Goal: Find specific page/section: Find specific page/section

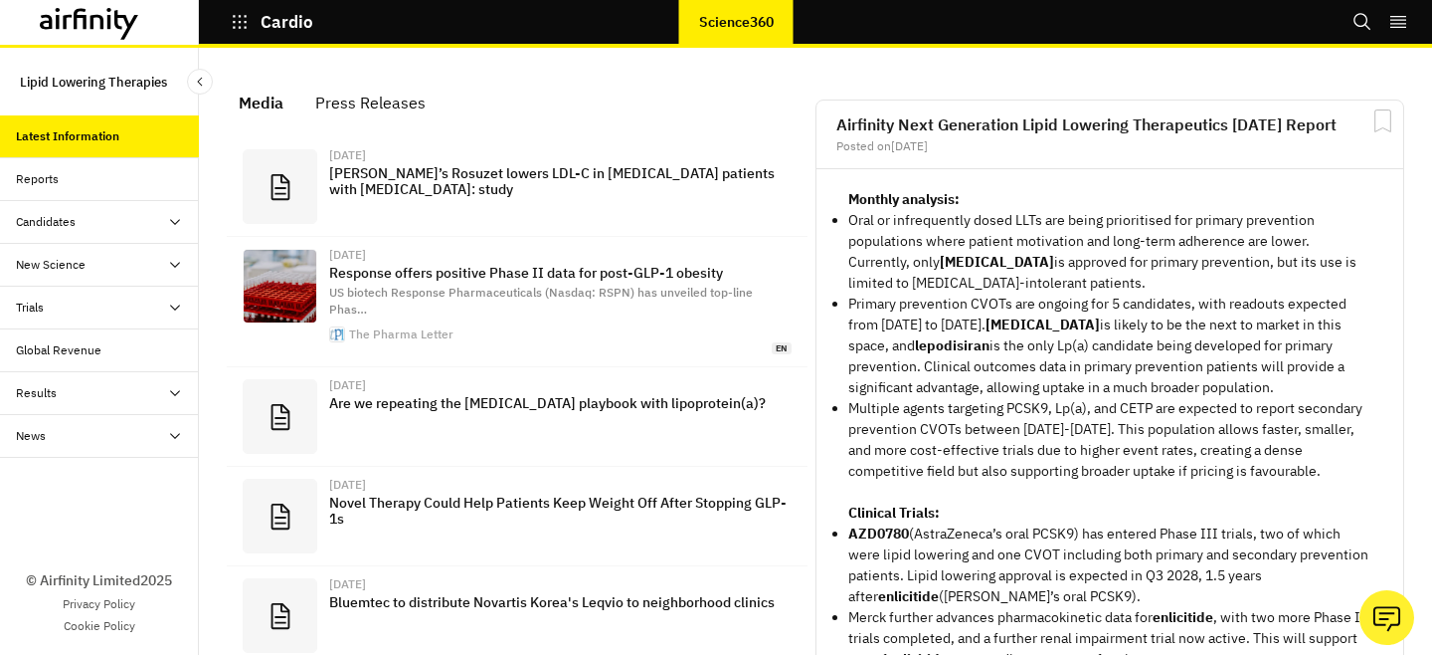
scroll to position [1285, 597]
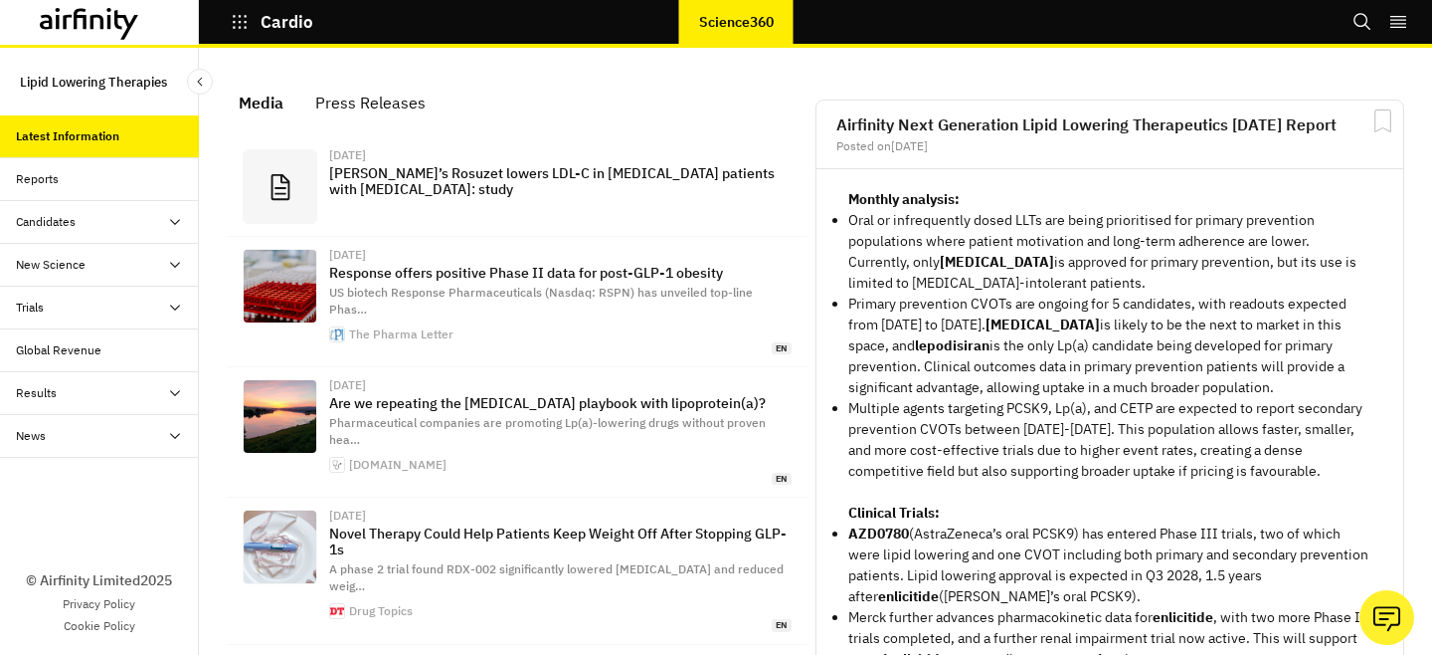
click at [117, 160] on div "Reports" at bounding box center [99, 179] width 199 height 43
